Goal: Information Seeking & Learning: Learn about a topic

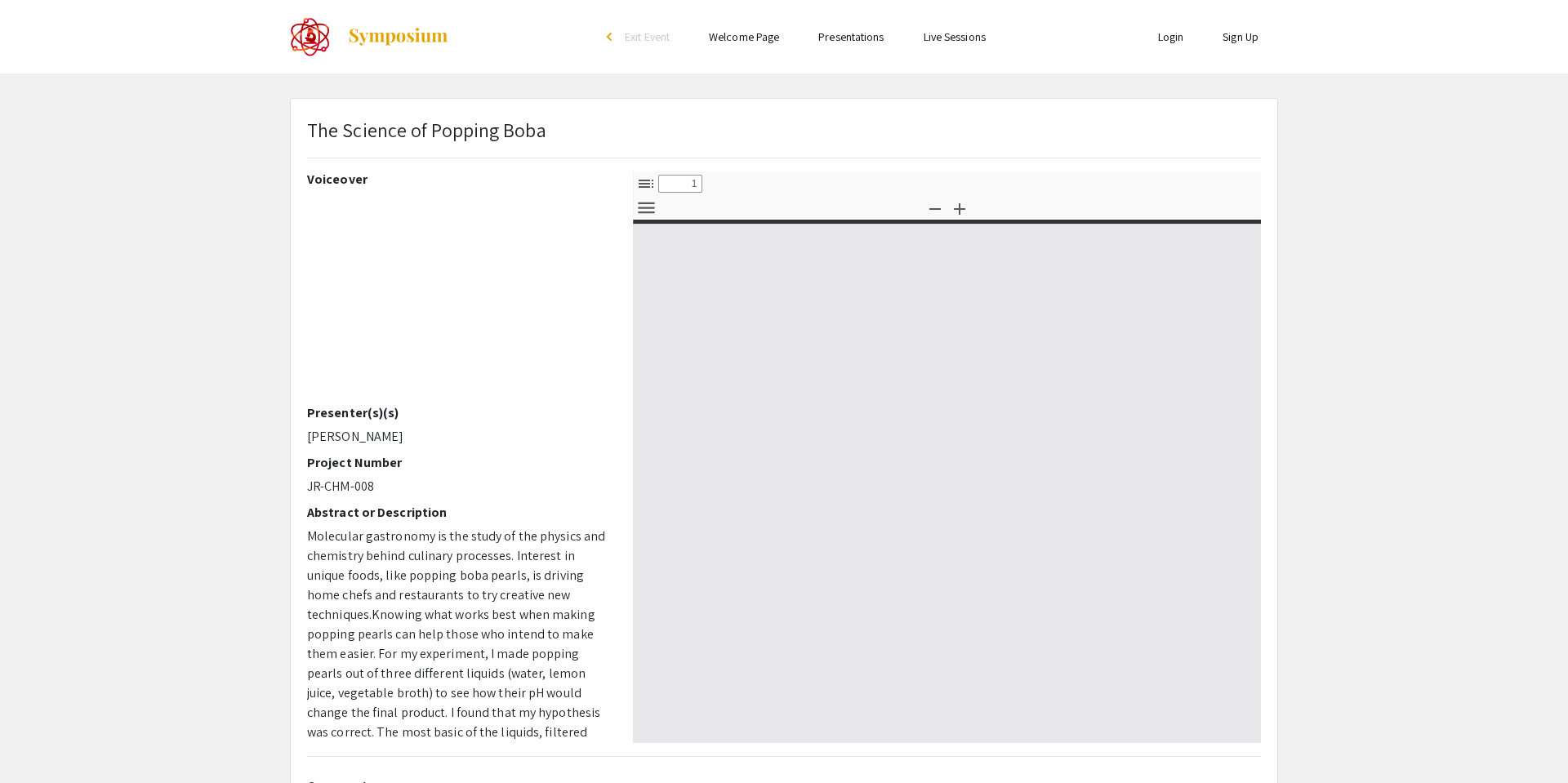
select select "custom"
type input "0"
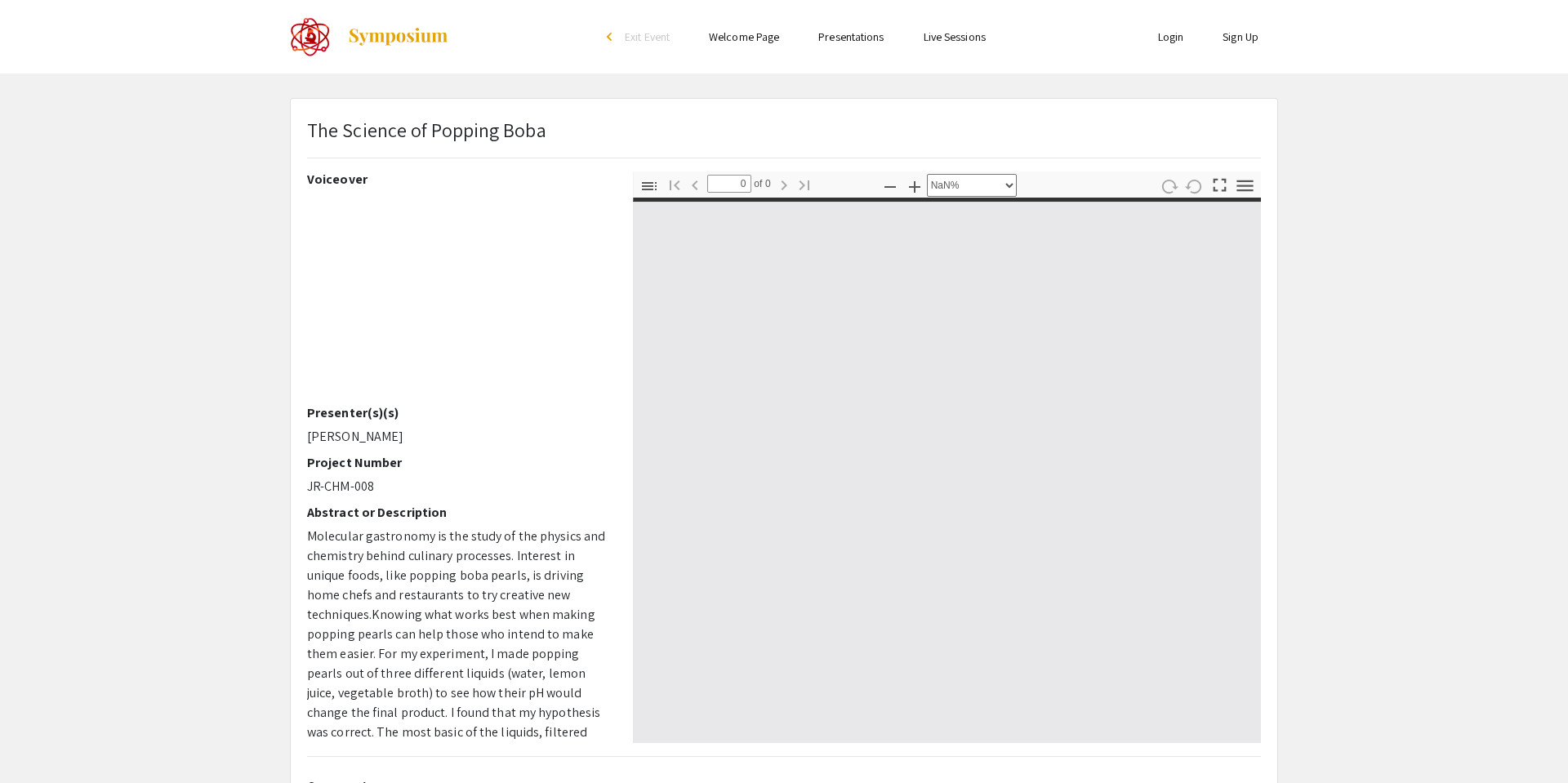
select select "auto"
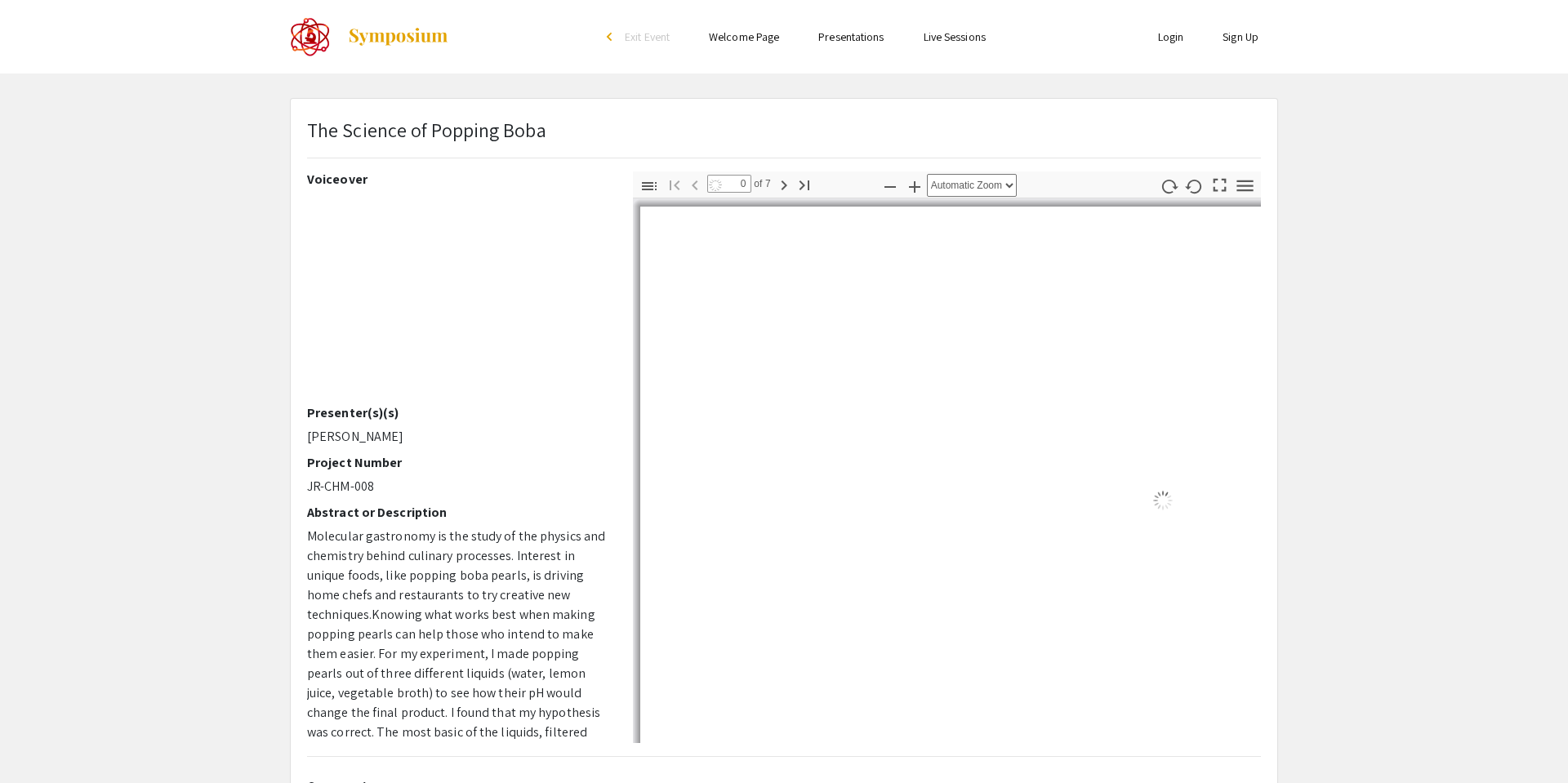
type input "1"
select select "page-width"
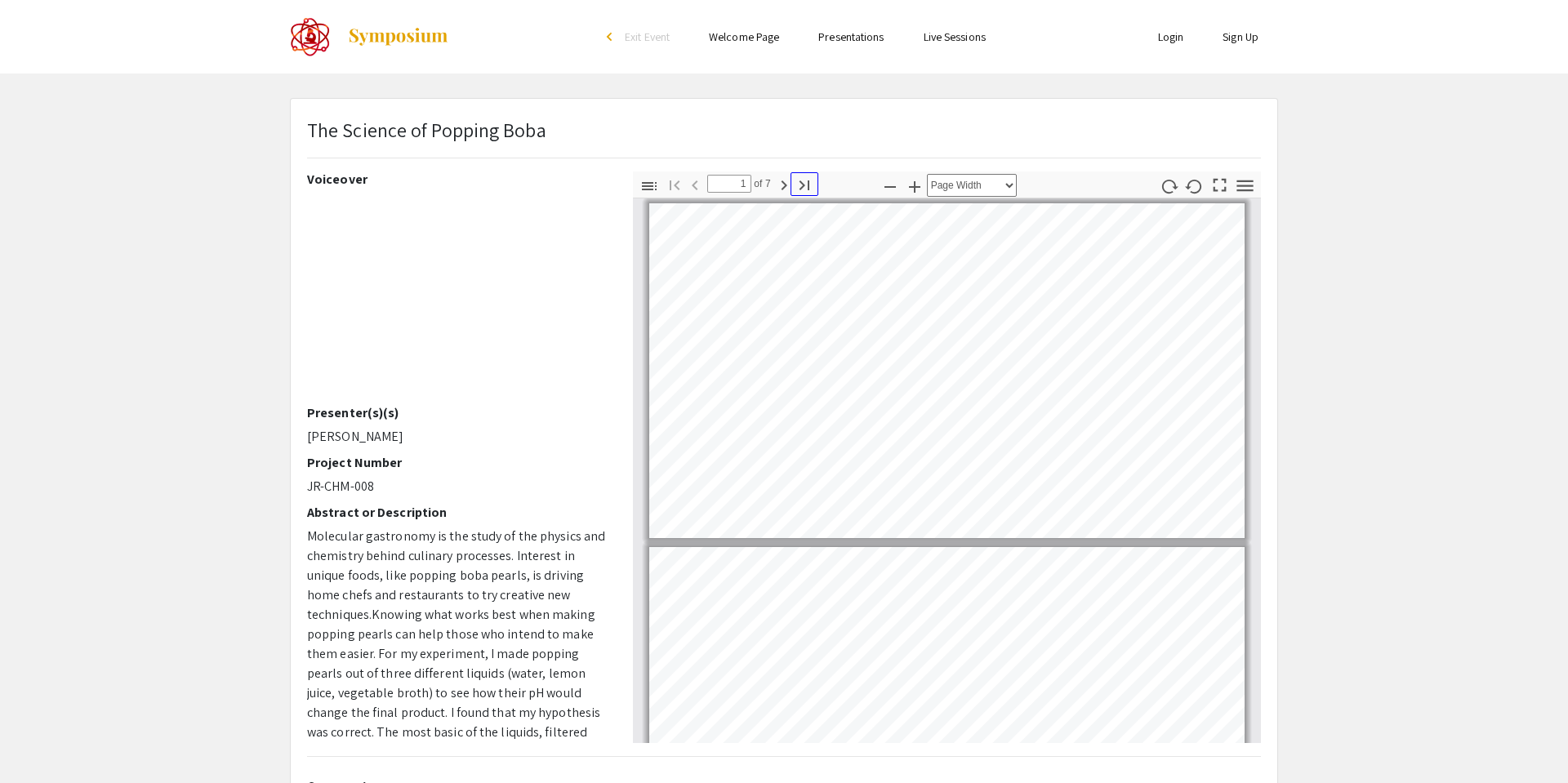
click at [803, 186] on icon "button" at bounding box center [803, 186] width 10 height 10
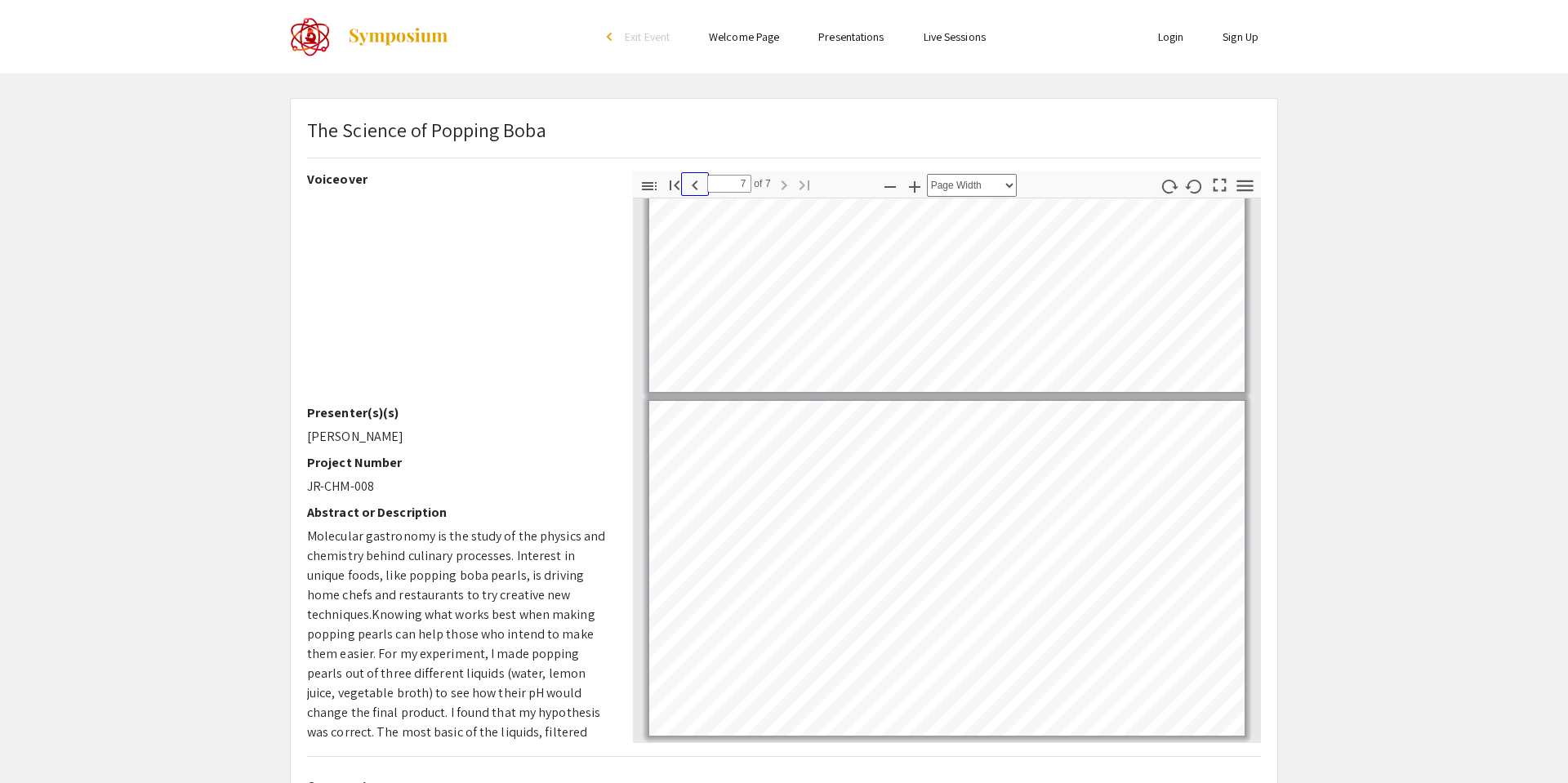
click at [696, 184] on icon "button" at bounding box center [694, 186] width 20 height 20
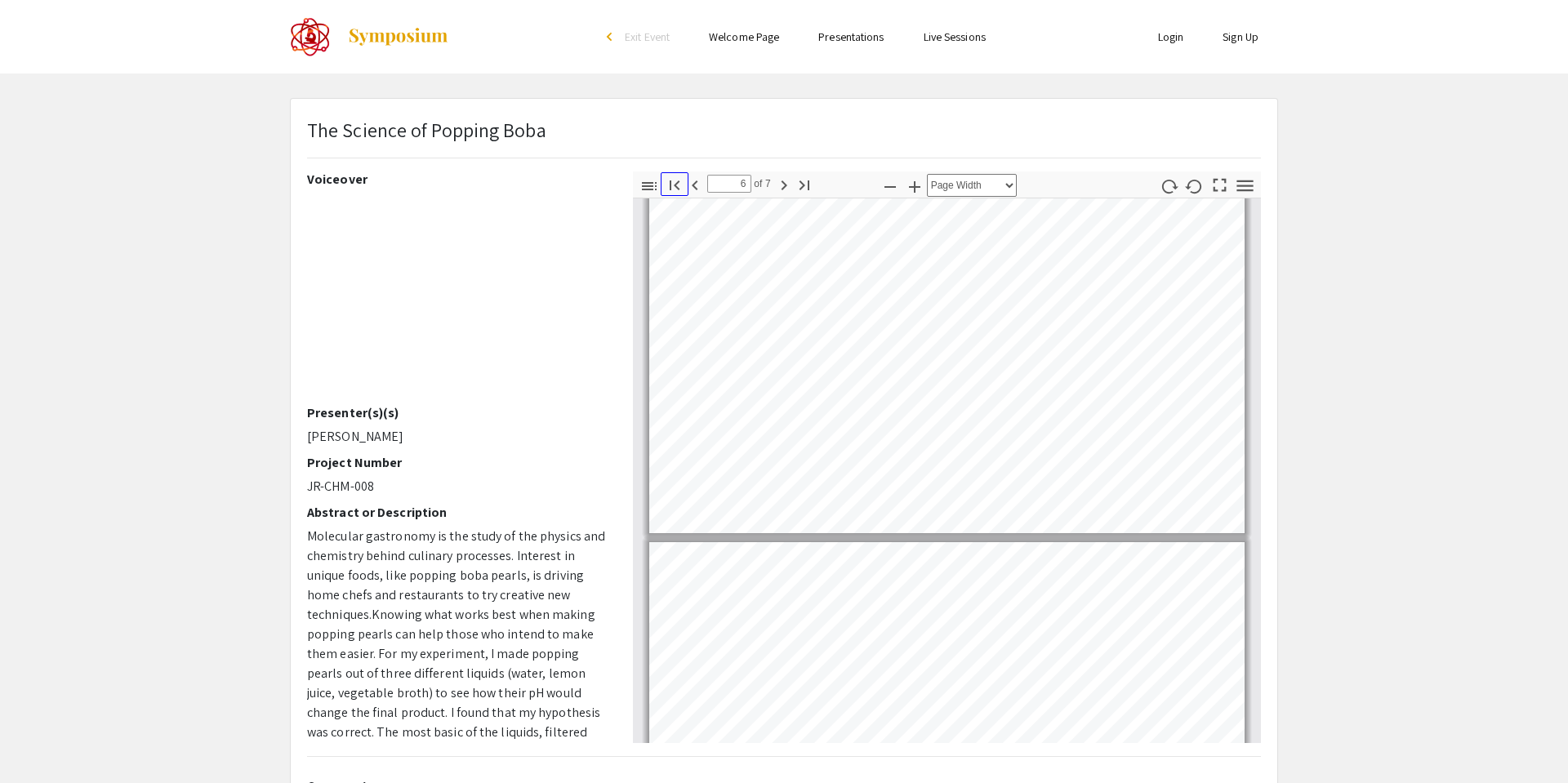
click at [674, 187] on icon "button" at bounding box center [674, 186] width 20 height 20
click at [784, 186] on icon "button" at bounding box center [784, 186] width 6 height 10
click at [784, 186] on icon "button" at bounding box center [784, 186] width 20 height 20
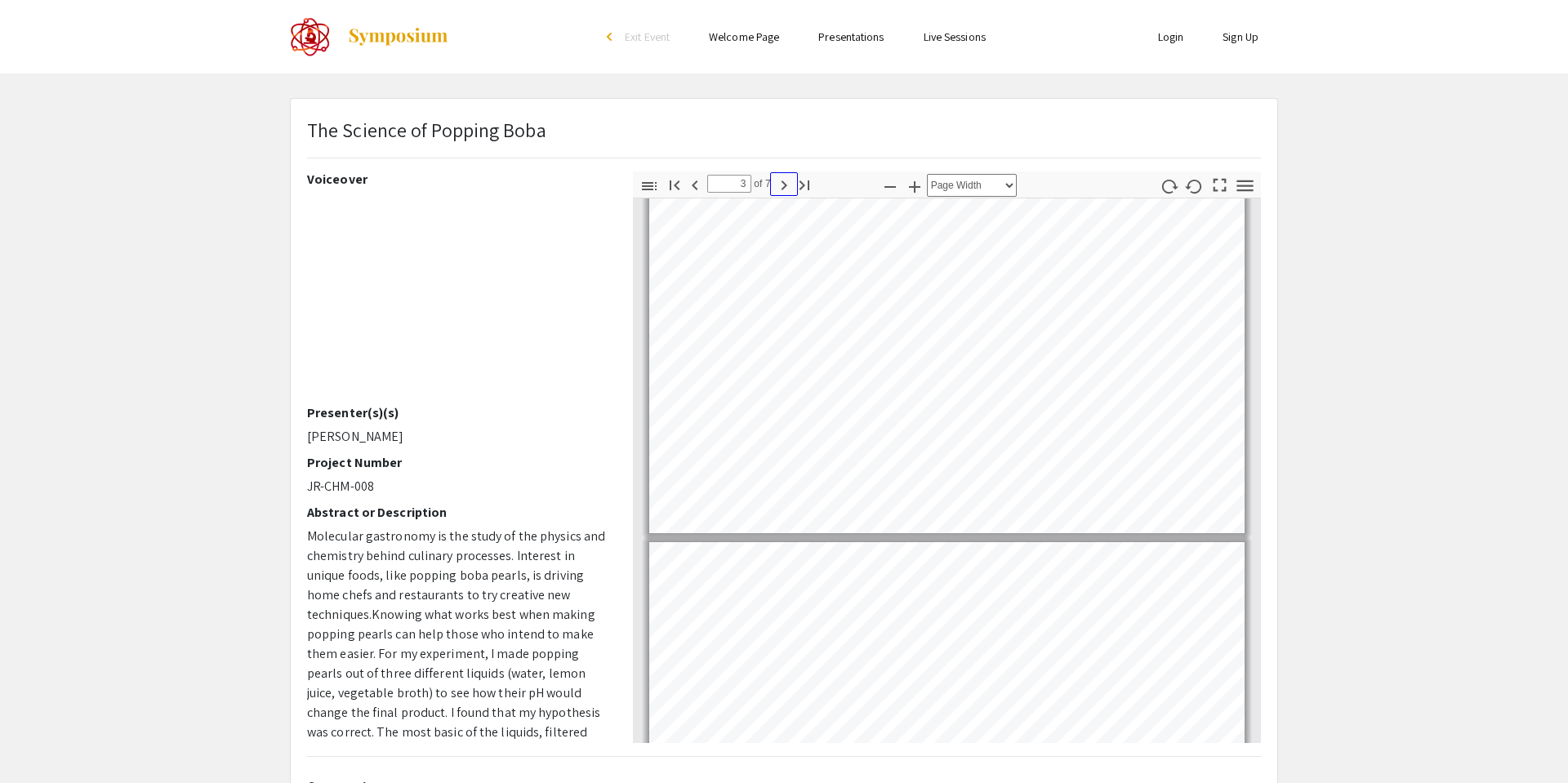
scroll to position [696, 0]
click at [784, 186] on icon "button" at bounding box center [784, 186] width 20 height 20
type input "4"
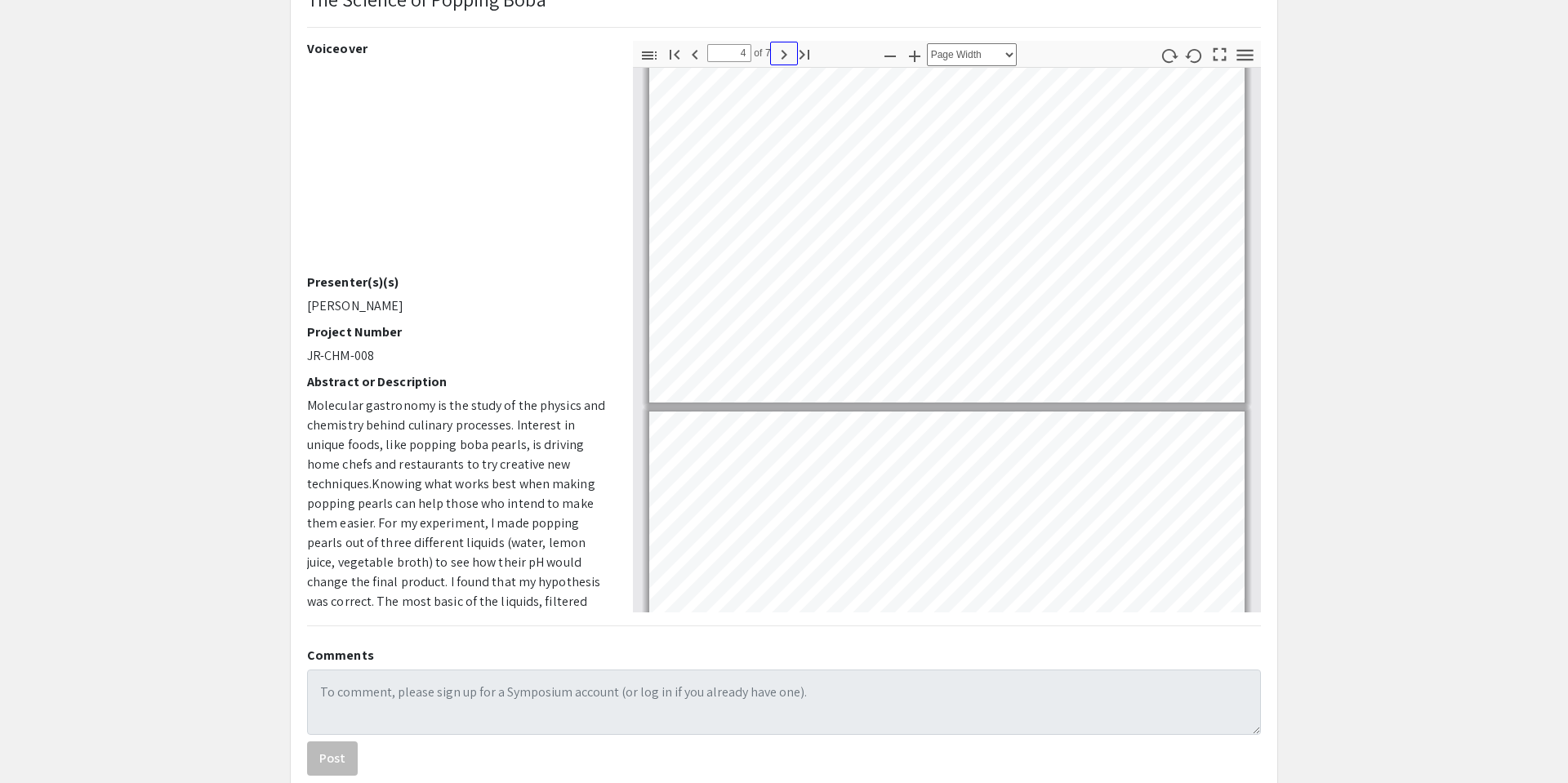
scroll to position [164, 0]
